Goal: Task Accomplishment & Management: Manage account settings

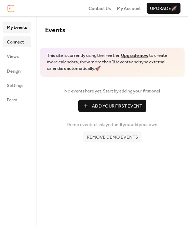
click at [12, 43] on span "Connect" at bounding box center [15, 42] width 17 height 7
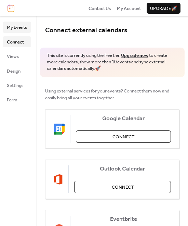
click at [17, 28] on span "My Events" at bounding box center [17, 27] width 20 height 7
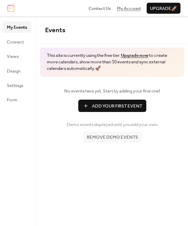
click at [130, 10] on span "My Account" at bounding box center [129, 8] width 24 height 7
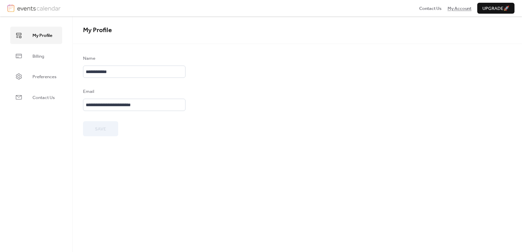
click at [459, 9] on span "My Account" at bounding box center [460, 8] width 24 height 7
click at [39, 57] on span "Billing" at bounding box center [38, 56] width 12 height 7
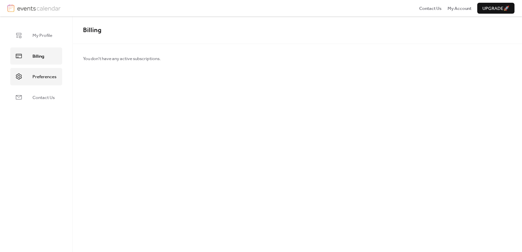
click at [42, 76] on span "Preferences" at bounding box center [44, 76] width 24 height 7
click at [45, 94] on span "Contact Us" at bounding box center [43, 97] width 22 height 7
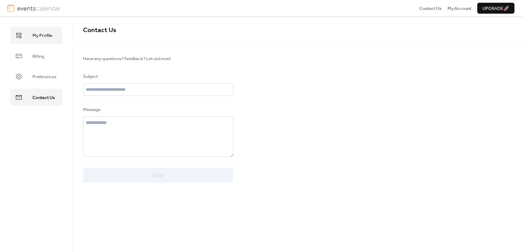
click at [37, 35] on span "My Profile" at bounding box center [42, 35] width 20 height 7
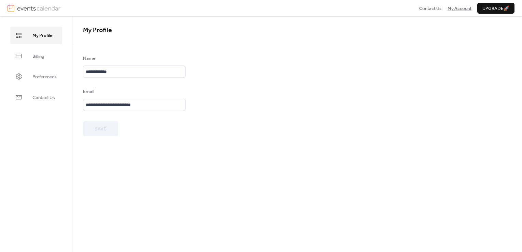
click at [458, 7] on span "My Account" at bounding box center [460, 8] width 24 height 7
click at [45, 73] on span "Preferences" at bounding box center [44, 76] width 24 height 7
